Goal: Information Seeking & Learning: Check status

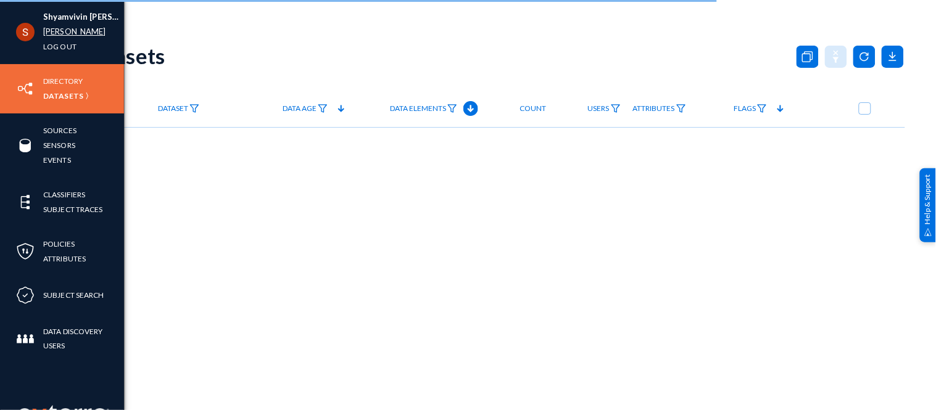
click at [57, 29] on link "[PERSON_NAME]" at bounding box center [74, 32] width 63 height 14
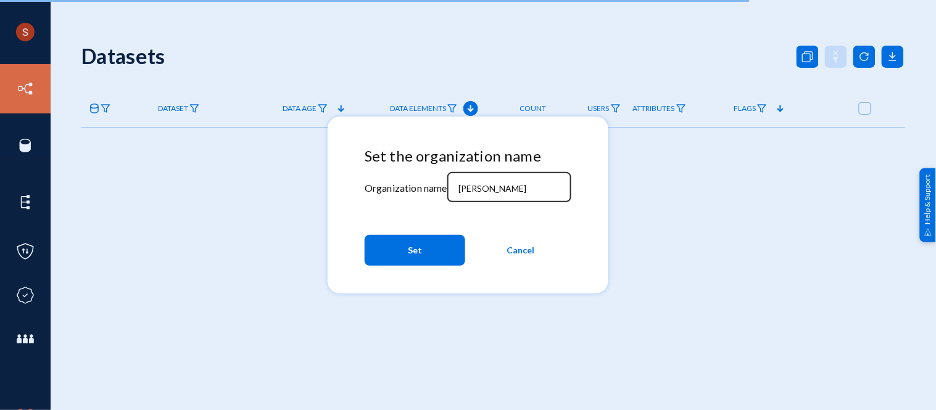
click at [476, 188] on input "[PERSON_NAME]" at bounding box center [511, 188] width 106 height 11
type input "tandl"
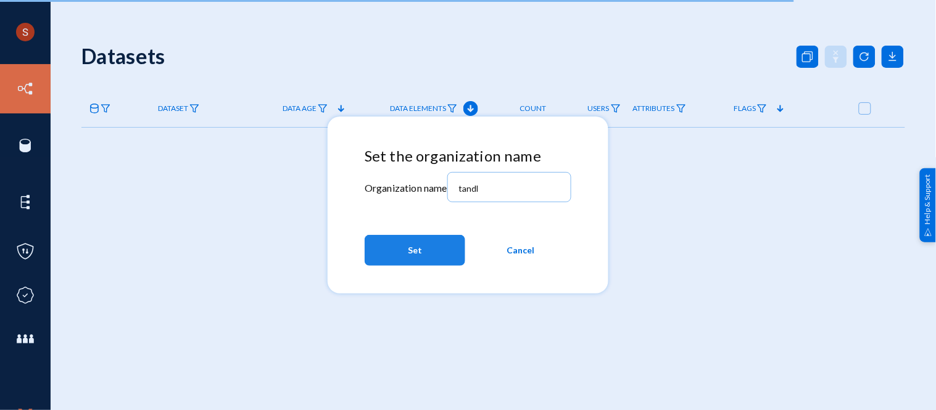
click at [422, 251] on button "Set" at bounding box center [415, 250] width 101 height 31
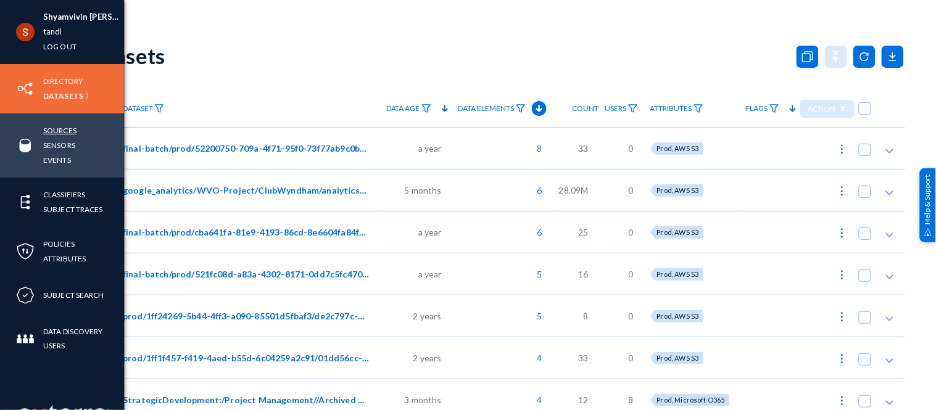
click at [53, 133] on link "Sources" at bounding box center [59, 130] width 33 height 14
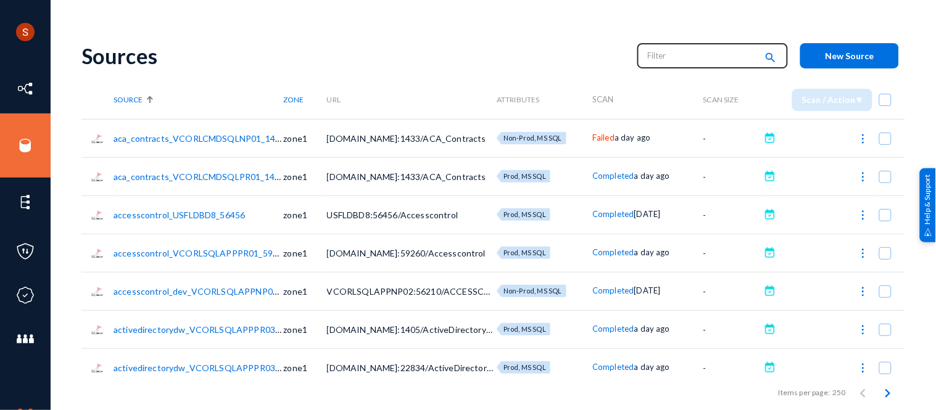
click at [685, 60] on input "text" at bounding box center [702, 55] width 109 height 19
click at [763, 58] on mat-icon "search" at bounding box center [770, 58] width 15 height 17
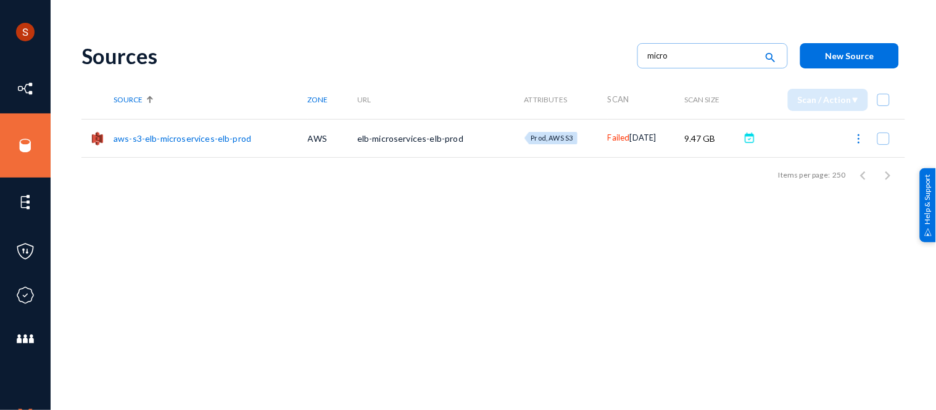
click at [608, 134] on span "Failed" at bounding box center [619, 138] width 22 height 10
click at [742, 8] on div at bounding box center [468, 205] width 936 height 410
click at [691, 56] on input "micro" at bounding box center [702, 55] width 109 height 19
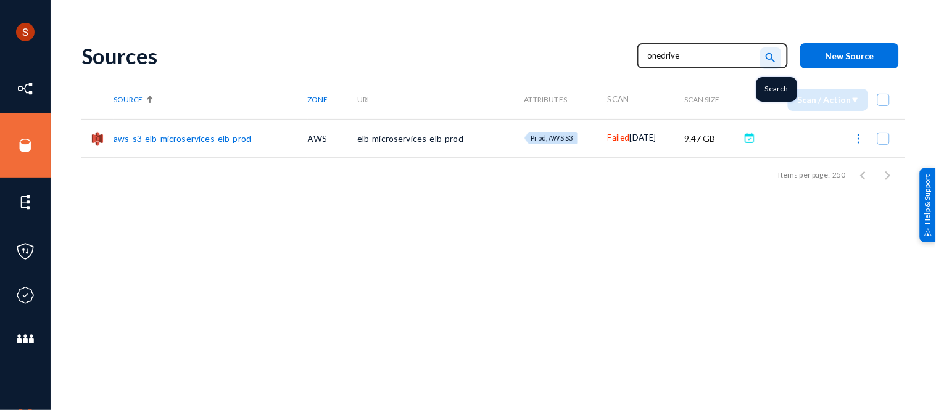
click at [774, 52] on mat-icon "search" at bounding box center [770, 58] width 15 height 17
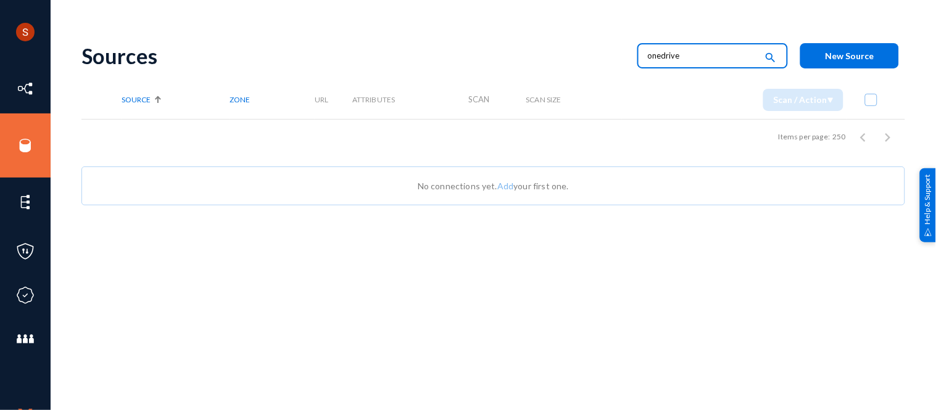
click at [722, 52] on input "onedrive" at bounding box center [702, 55] width 109 height 19
click at [765, 54] on mat-icon "search" at bounding box center [770, 58] width 15 height 17
type input "share"
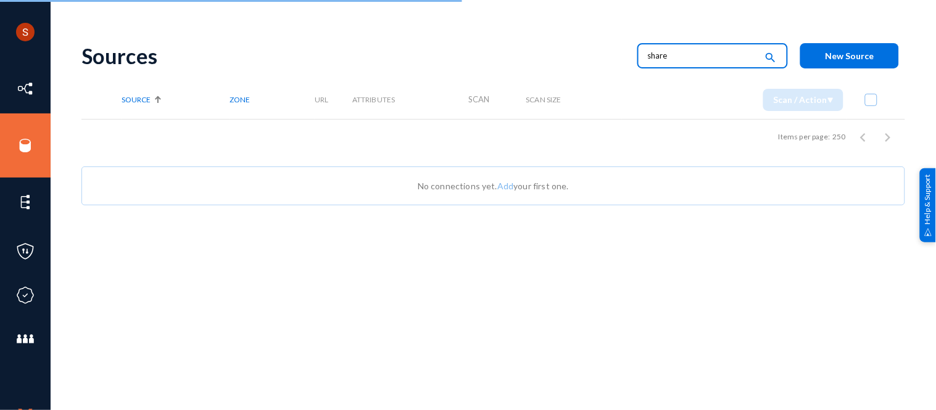
click at [765, 54] on mat-icon "search" at bounding box center [770, 58] width 15 height 17
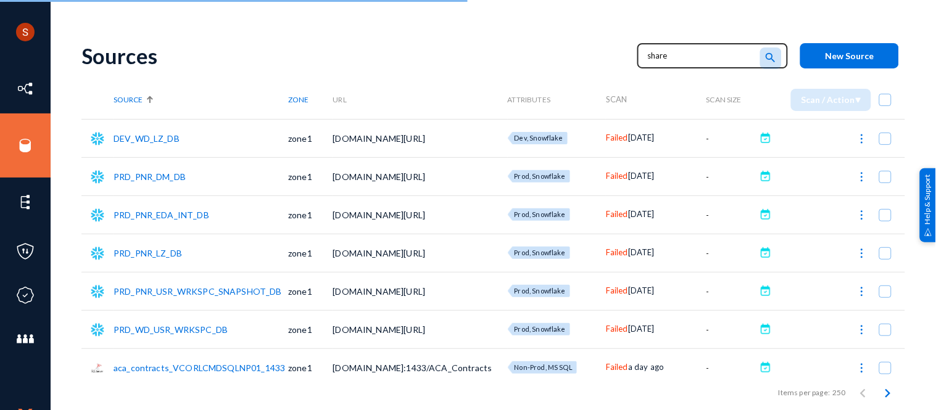
click at [765, 54] on mat-icon "search" at bounding box center [770, 58] width 15 height 17
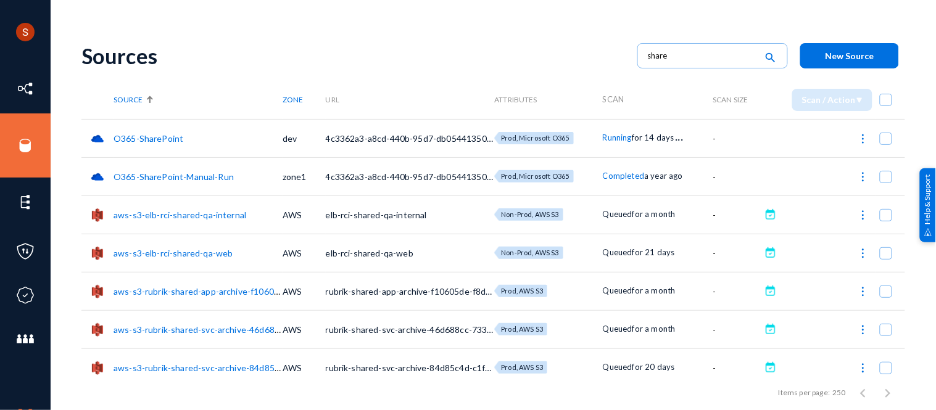
click at [611, 137] on span "Running" at bounding box center [617, 138] width 29 height 10
click at [574, 83] on div at bounding box center [468, 205] width 936 height 410
